Goal: Transaction & Acquisition: Purchase product/service

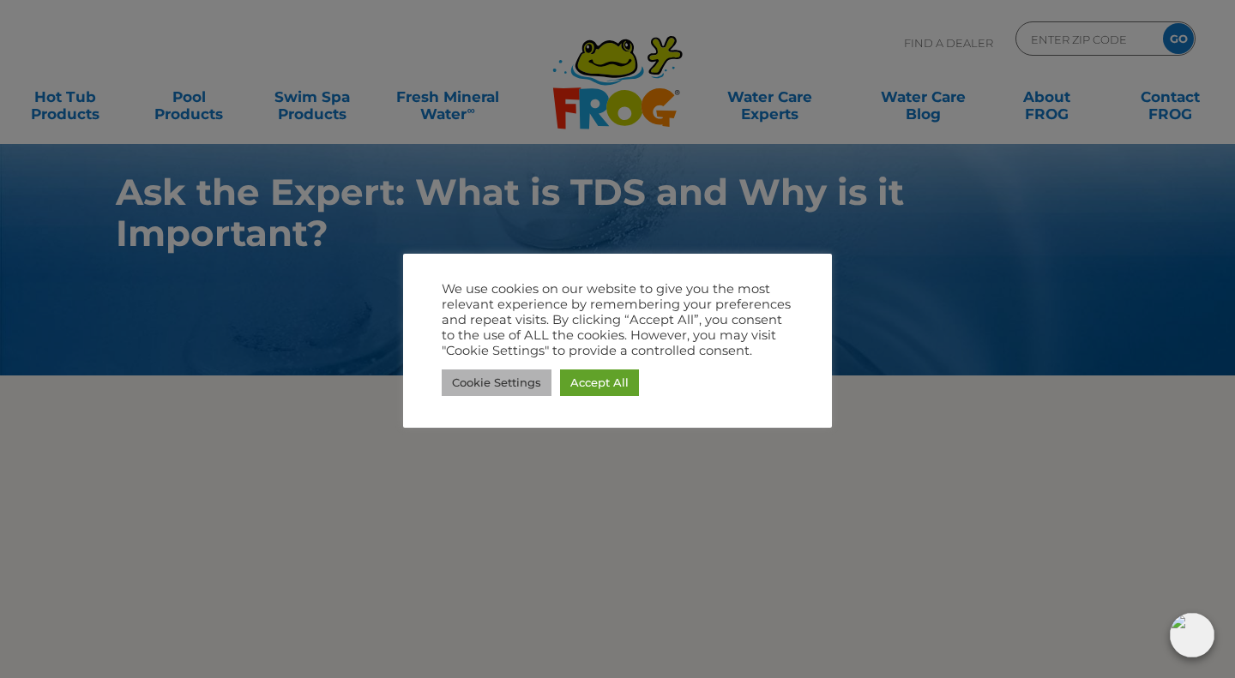
click at [517, 385] on link "Cookie Settings" at bounding box center [497, 383] width 110 height 27
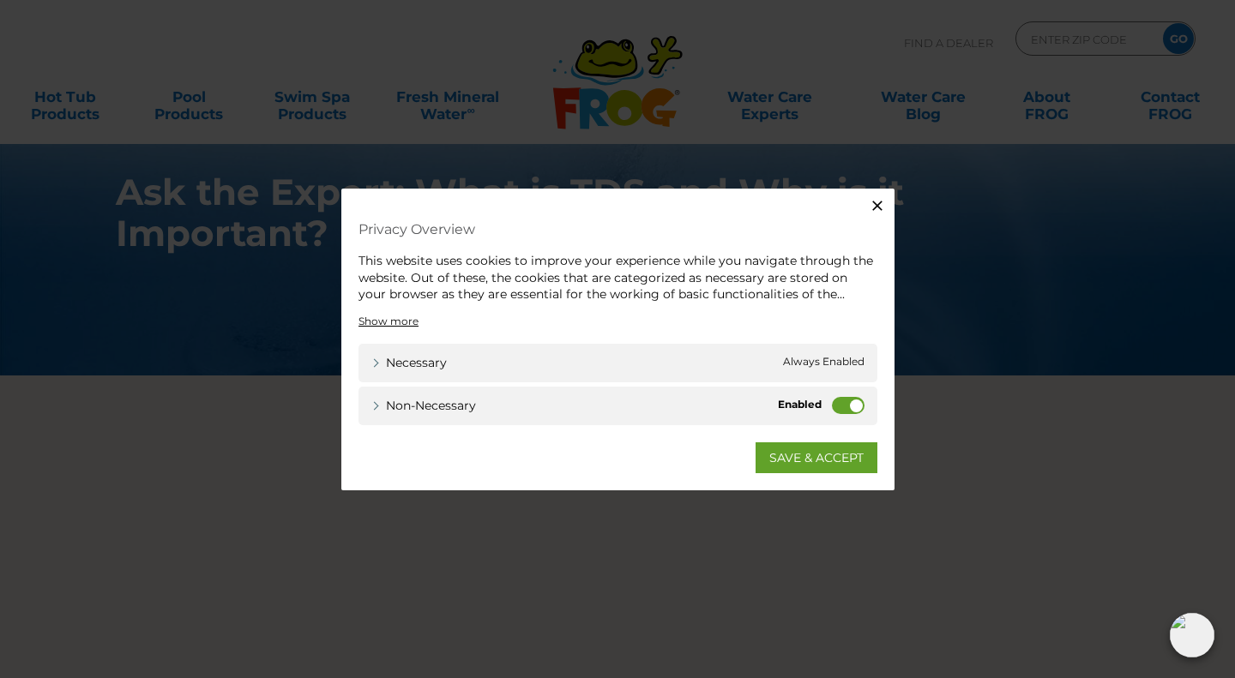
click at [853, 402] on label "Non-necessary" at bounding box center [848, 404] width 33 height 17
click at [0, 0] on input "Non-necessary" at bounding box center [0, 0] width 0 height 0
click at [828, 461] on link "SAVE & ACCEPT" at bounding box center [817, 457] width 122 height 31
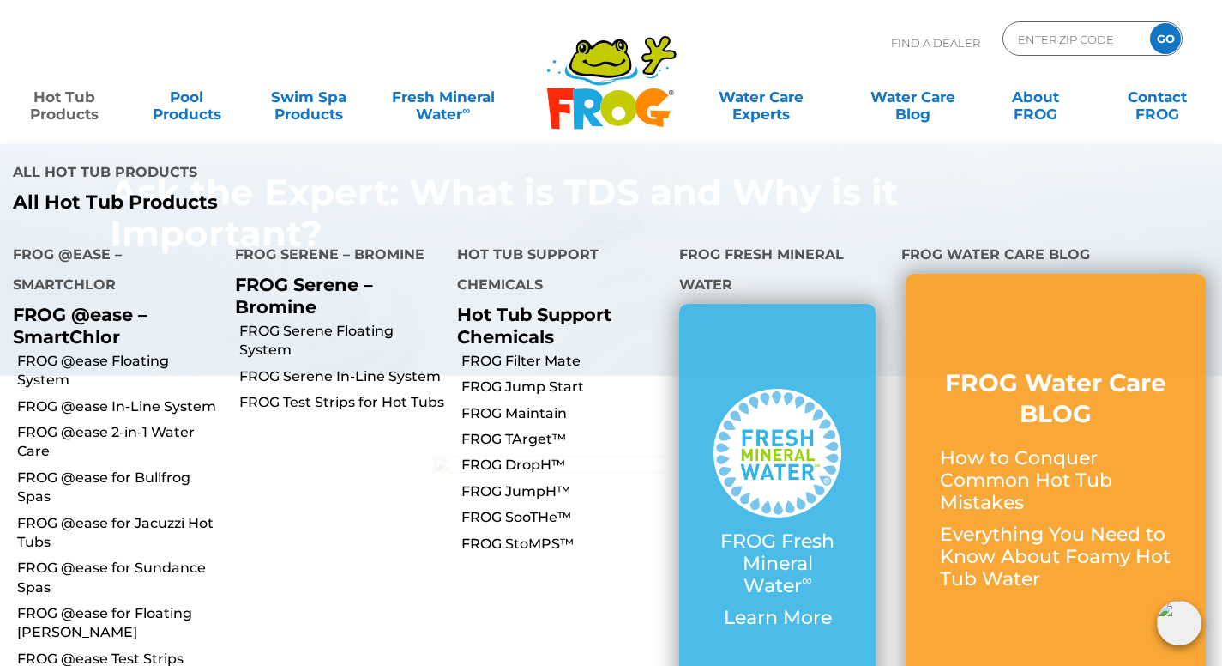
click at [93, 100] on link "Hot Tub Products" at bounding box center [64, 97] width 95 height 34
